Goal: Information Seeking & Learning: Learn about a topic

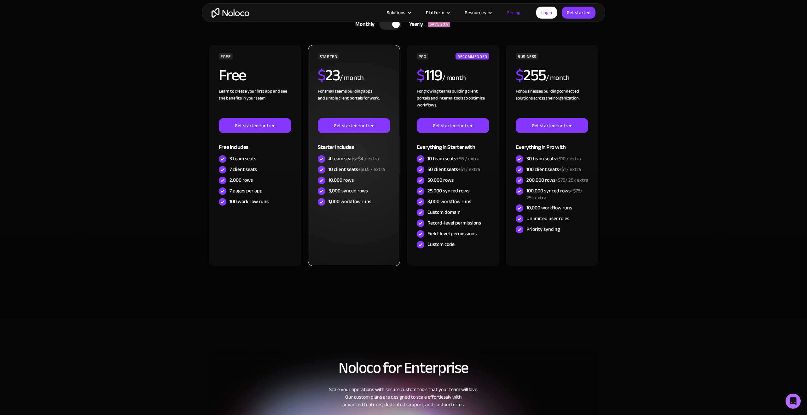
scroll to position [163, 0]
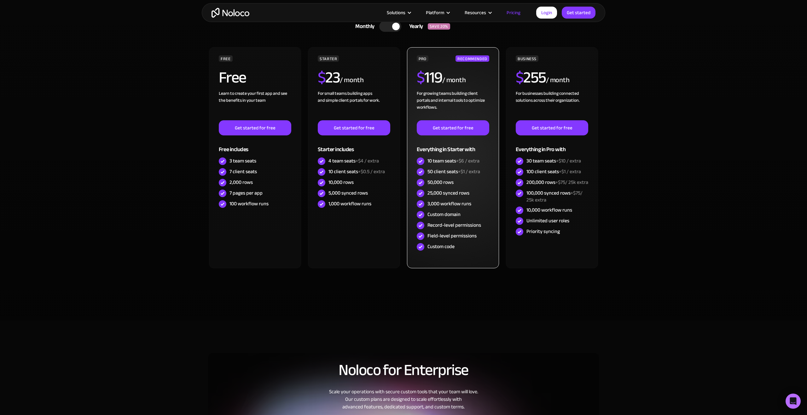
click at [455, 172] on div "50 client seats +$1 / extra" at bounding box center [453, 171] width 53 height 7
drag, startPoint x: 455, startPoint y: 172, endPoint x: 424, endPoint y: 173, distance: 31.5
click at [424, 173] on div "50 client seats +$1 / extra" at bounding box center [453, 172] width 72 height 11
click at [468, 174] on span "+$1 / extra" at bounding box center [469, 171] width 22 height 9
drag, startPoint x: 468, startPoint y: 174, endPoint x: 461, endPoint y: 174, distance: 6.6
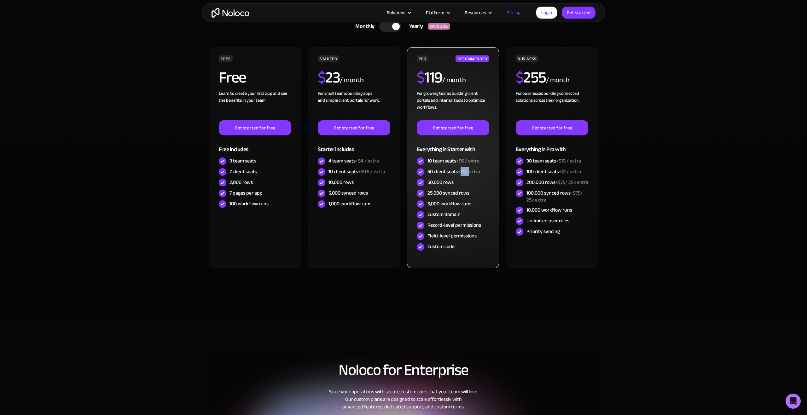
click at [461, 174] on span "+$1 / extra" at bounding box center [469, 171] width 22 height 9
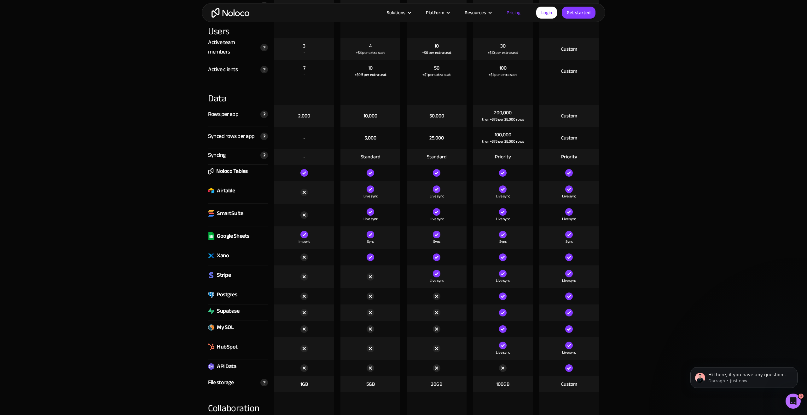
scroll to position [2052, 0]
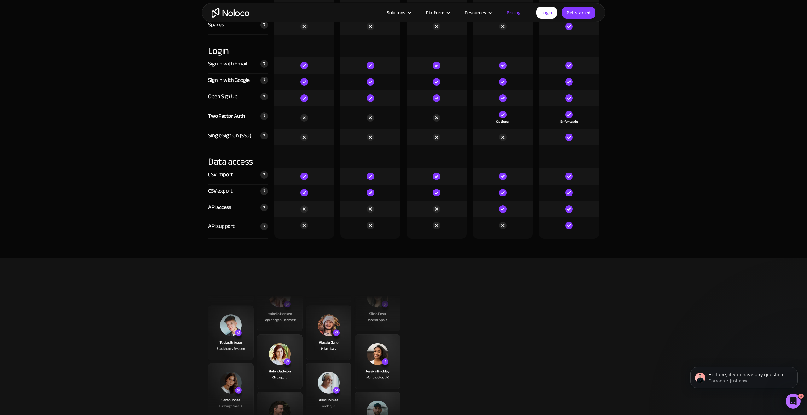
drag, startPoint x: 508, startPoint y: 212, endPoint x: 498, endPoint y: 211, distance: 10.1
click at [498, 211] on div at bounding box center [503, 209] width 60 height 16
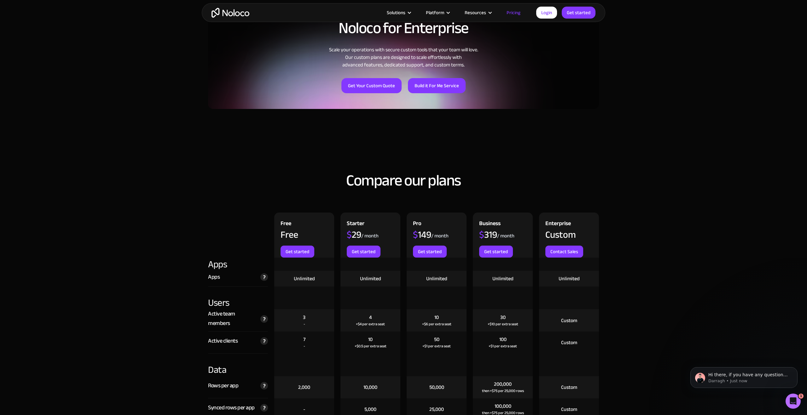
scroll to position [501, 0]
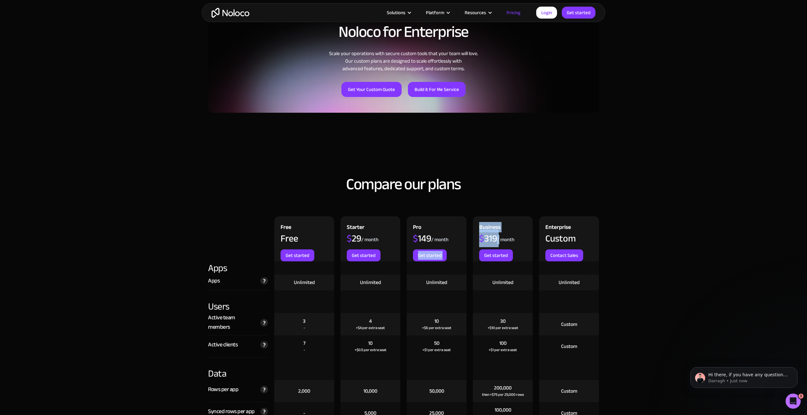
drag, startPoint x: 480, startPoint y: 240, endPoint x: 464, endPoint y: 239, distance: 15.5
click at [464, 239] on div "Free Free Get started Starter $ 29 / month Get started Pro $ 149 / month Get st…" at bounding box center [403, 238] width 397 height 45
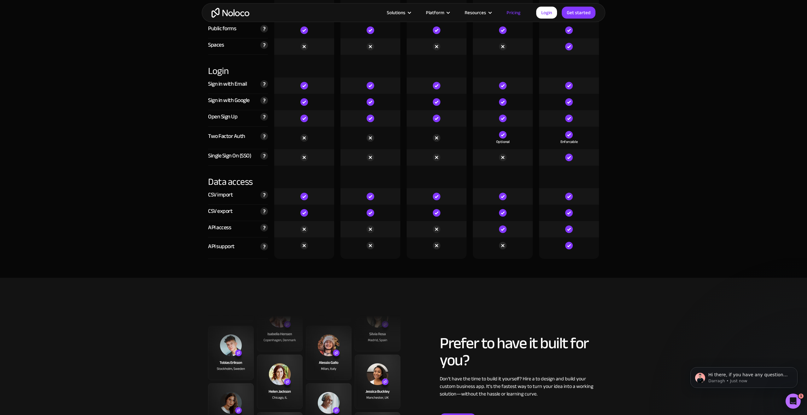
scroll to position [2032, 0]
click at [490, 231] on div at bounding box center [503, 230] width 60 height 16
